Goal: Task Accomplishment & Management: Manage account settings

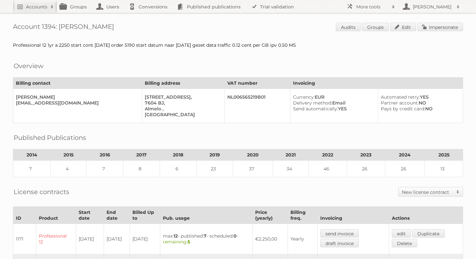
drag, startPoint x: 111, startPoint y: 29, endPoint x: 60, endPoint y: 28, distance: 50.9
click at [60, 28] on h1 "Account 1394: Otto Simon B.V. Audits Groups Edit Impersonate" at bounding box center [238, 28] width 450 height 10
copy h1 "Otto Simon B.V."
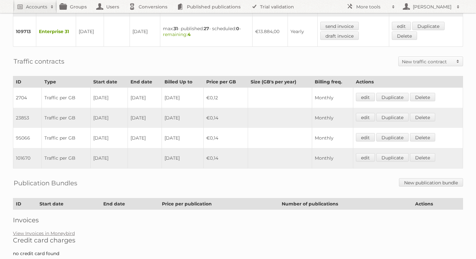
scroll to position [395, 0]
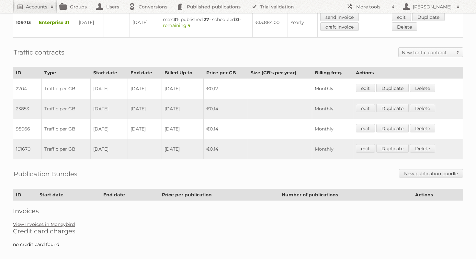
click at [58, 221] on link "View Invoices in Moneybird" at bounding box center [44, 224] width 62 height 6
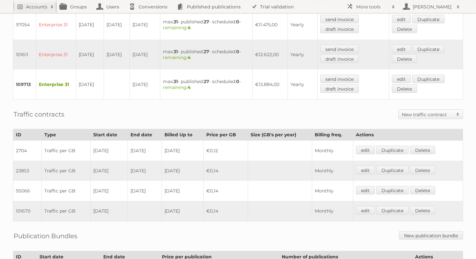
scroll to position [332, 0]
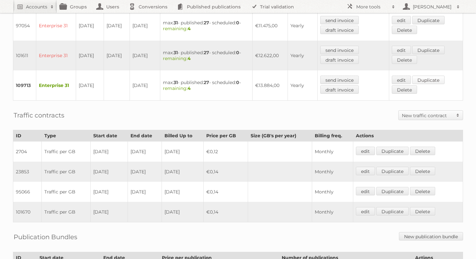
click at [425, 75] on link "Duplicate" at bounding box center [428, 79] width 32 height 8
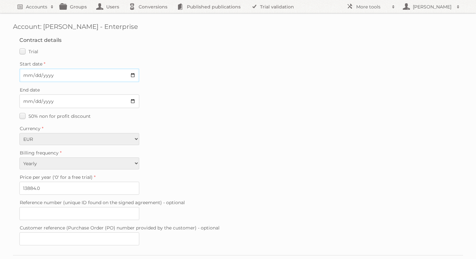
click at [133, 77] on input "Start date" at bounding box center [79, 75] width 120 height 14
type input "2025-09-06"
drag, startPoint x: 54, startPoint y: 185, endPoint x: 16, endPoint y: 185, distance: 37.6
click at [16, 185] on fieldset "Contract details Trial Verified trial Start date 2025-09-06 End date 50% non fo…" at bounding box center [238, 142] width 450 height 224
type input "15272.40"
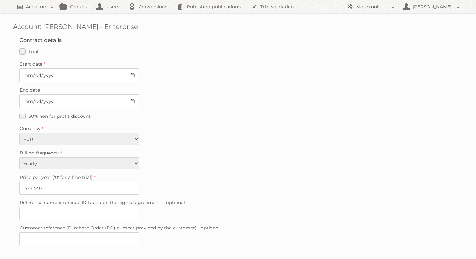
click at [203, 169] on fieldset "Contract details Trial Verified trial Start date 2025-09-06 End date 50% non fo…" at bounding box center [238, 142] width 450 height 224
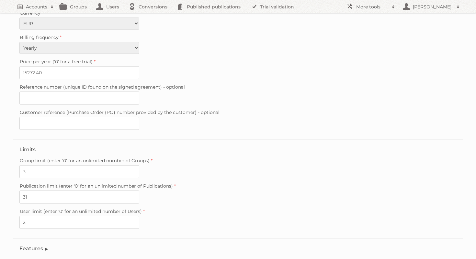
scroll to position [154, 0]
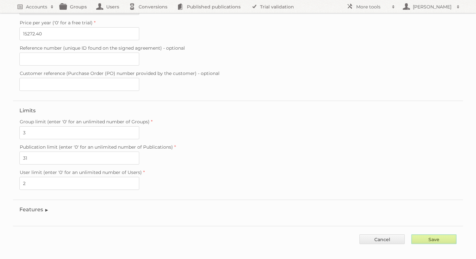
click at [447, 234] on input "Save" at bounding box center [433, 239] width 45 height 10
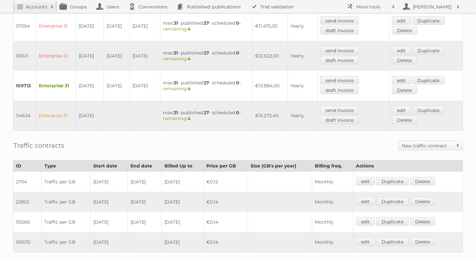
scroll to position [317, 0]
